Goal: Check status: Check status

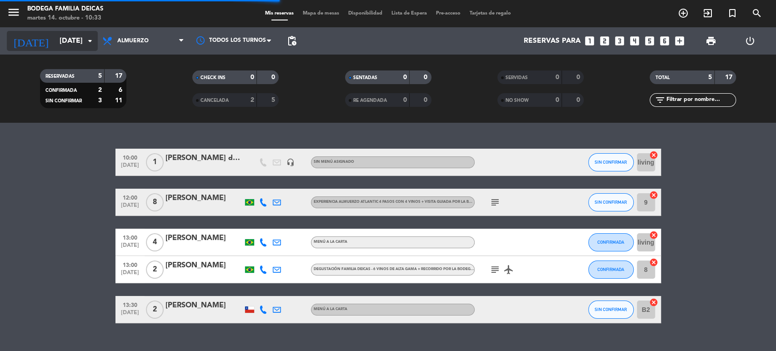
click at [61, 42] on input "[DATE]" at bounding box center [103, 41] width 96 height 18
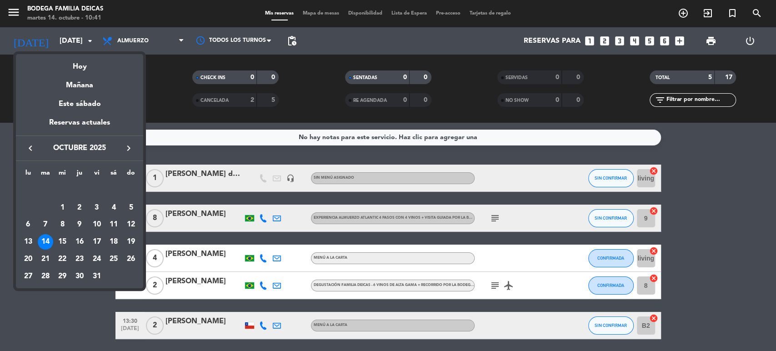
click at [58, 35] on div at bounding box center [388, 175] width 776 height 351
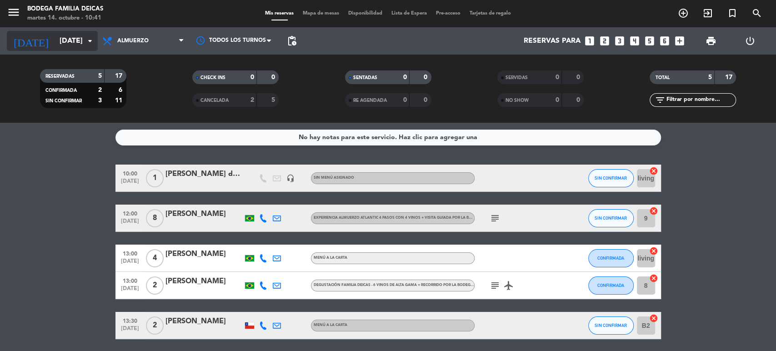
click at [58, 43] on input "[DATE]" at bounding box center [103, 41] width 96 height 18
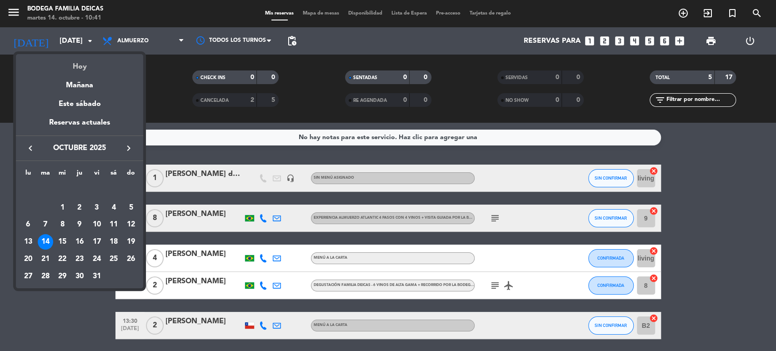
click at [78, 72] on div "Hoy" at bounding box center [79, 63] width 127 height 19
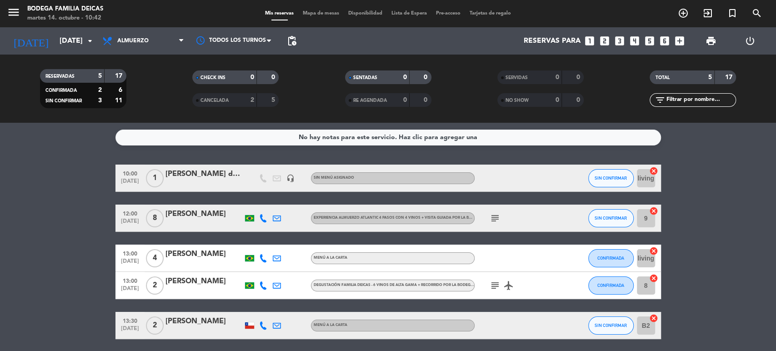
click at [30, 193] on bookings-row "10:00 [DATE] 1 [PERSON_NAME] de la Sierra headset_mic Sin menú asignado SIN CON…" at bounding box center [388, 252] width 776 height 175
click at [65, 197] on bookings-row "10:00 [DATE] 1 [PERSON_NAME] de la Sierra headset_mic Sin menú asignado SIN CON…" at bounding box center [388, 252] width 776 height 175
click at [59, 40] on input "[DATE]" at bounding box center [103, 41] width 96 height 18
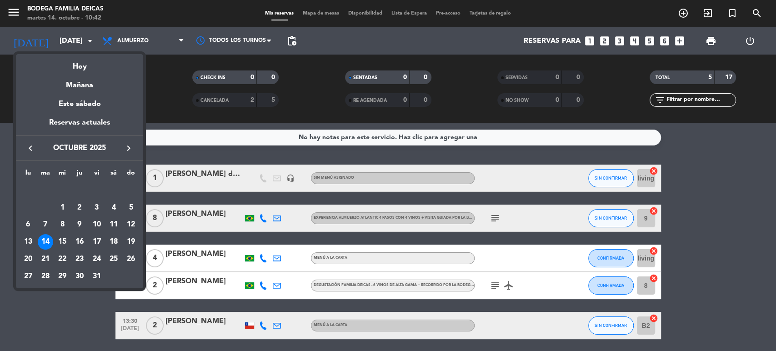
click at [43, 241] on div "14" at bounding box center [45, 241] width 15 height 15
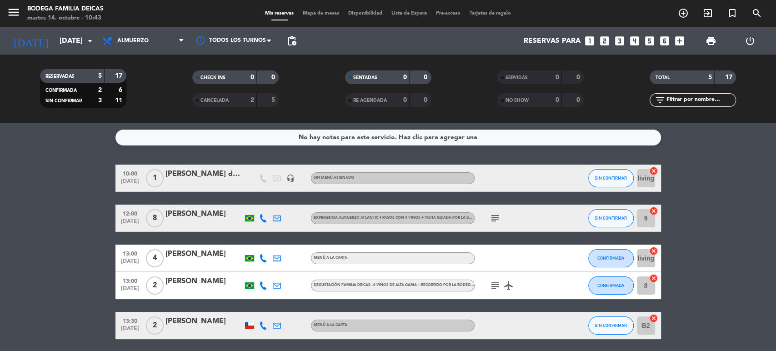
click at [185, 214] on div "[PERSON_NAME]" at bounding box center [203, 214] width 77 height 12
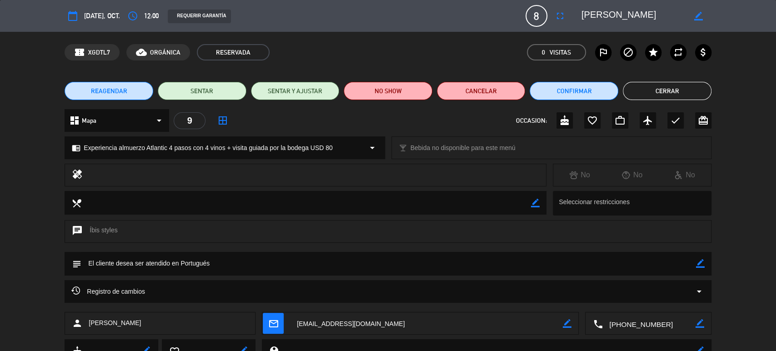
click at [655, 89] on button "Cerrar" at bounding box center [667, 91] width 89 height 18
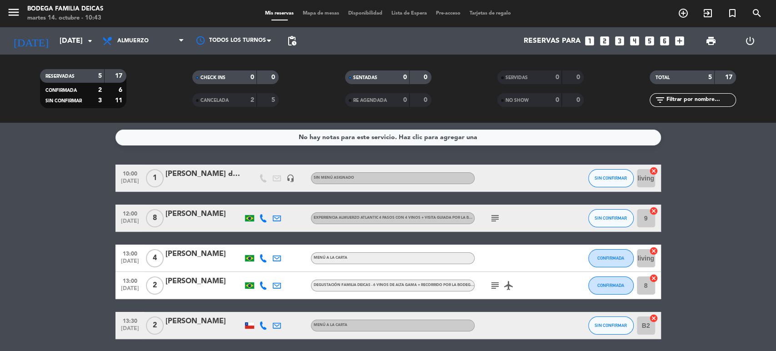
click at [712, 185] on bookings-row "10:00 [DATE] 1 [PERSON_NAME] de la Sierra headset_mic Sin menú asignado SIN CON…" at bounding box center [388, 252] width 776 height 175
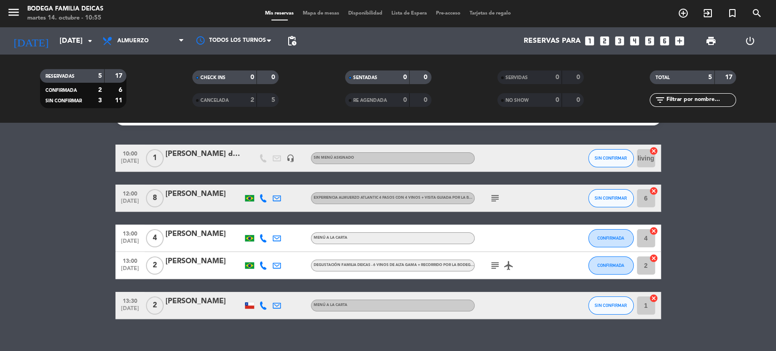
click at [708, 208] on bookings-row "10:00 [DATE] 1 [PERSON_NAME] de la Sierra headset_mic Sin menú asignado SIN CON…" at bounding box center [388, 232] width 776 height 175
click at [687, 174] on bookings-row "10:00 [DATE] 1 [PERSON_NAME] de la Sierra headset_mic Sin menú asignado SIN CON…" at bounding box center [388, 232] width 776 height 175
